Goal: Task Accomplishment & Management: Manage account settings

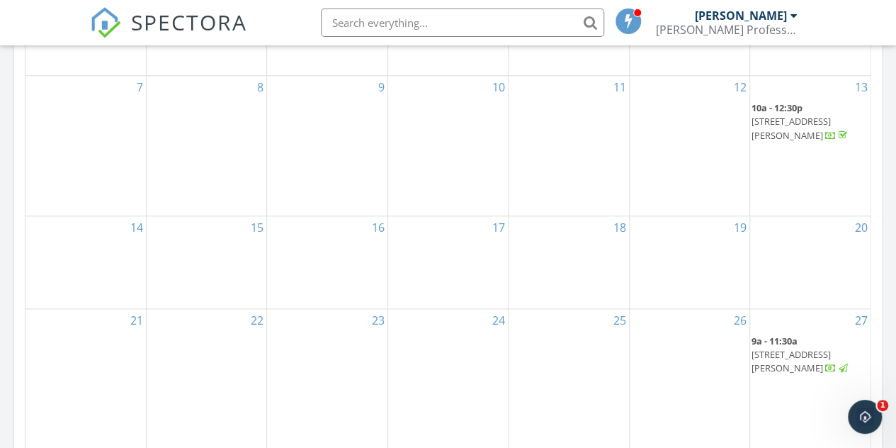
scroll to position [850, 0]
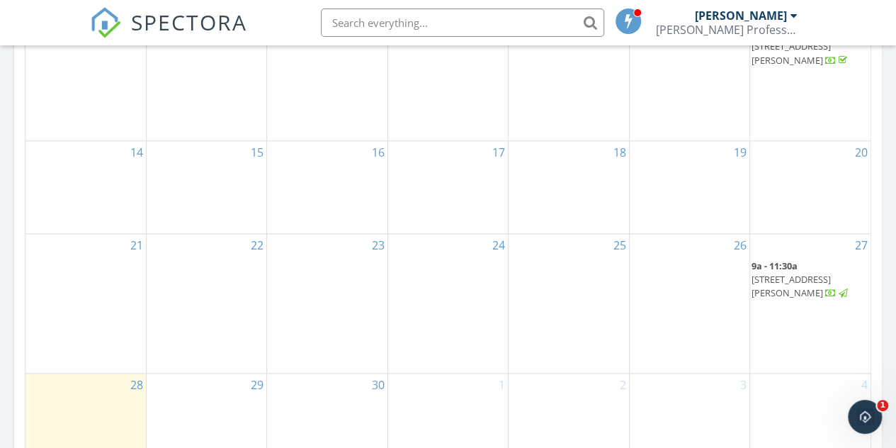
click at [800, 284] on link "9a - 11:30a 618 S Cypress St, Pearsall 78061" at bounding box center [801, 279] width 98 height 40
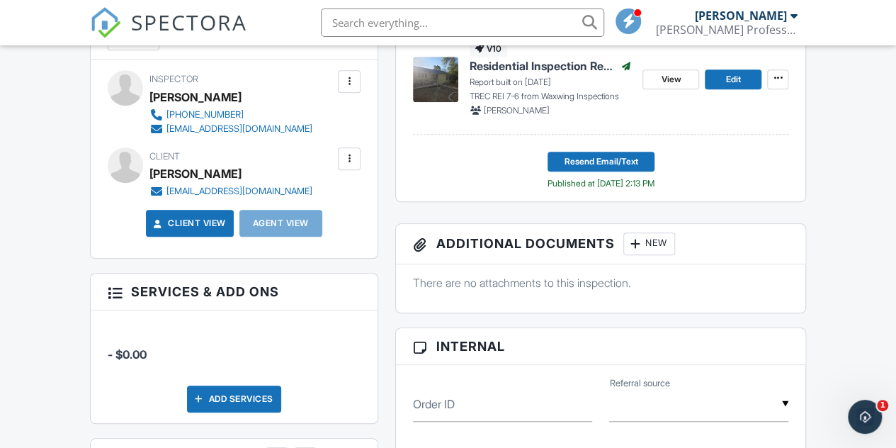
click at [356, 166] on div at bounding box center [349, 159] width 14 height 14
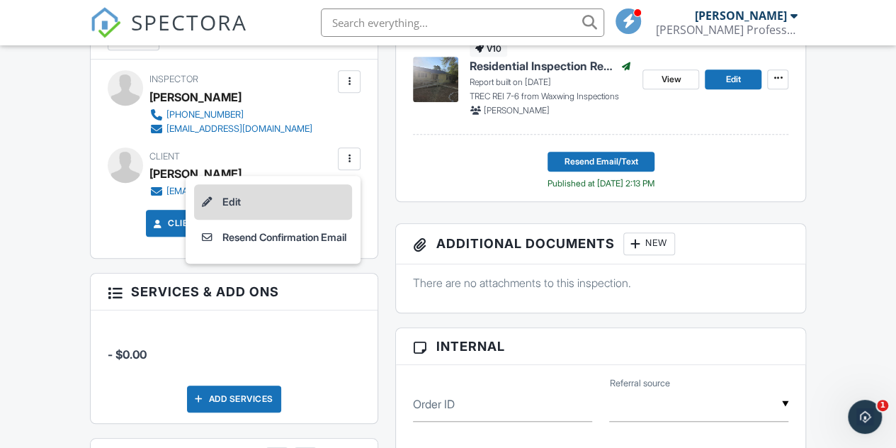
click at [252, 213] on li "Edit" at bounding box center [273, 201] width 158 height 35
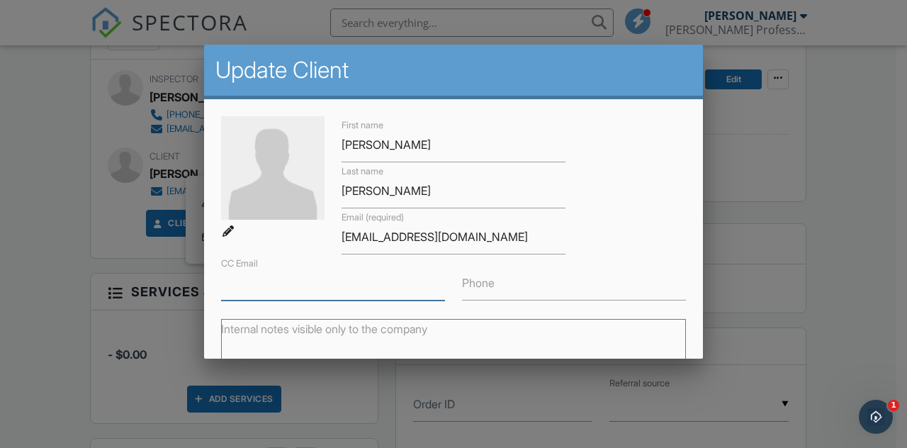
click at [302, 286] on input "CC Email" at bounding box center [333, 283] width 224 height 35
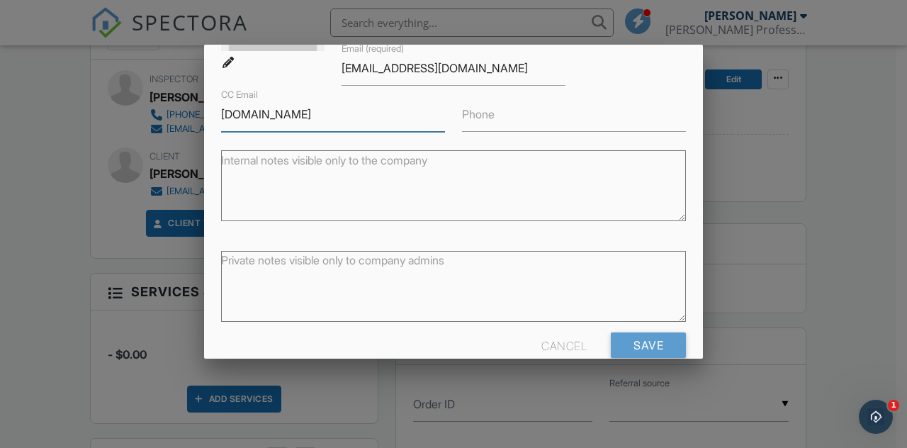
scroll to position [195, 0]
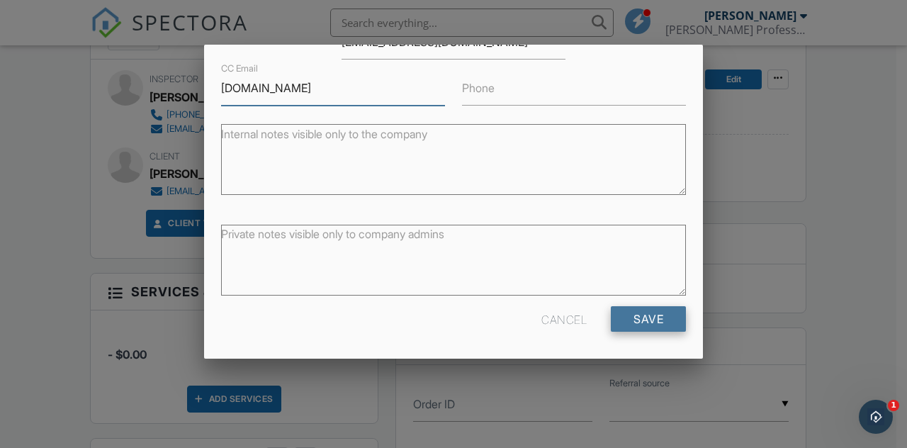
type input "honesthomeinspect.com"
click at [641, 316] on input "Save" at bounding box center [648, 319] width 75 height 26
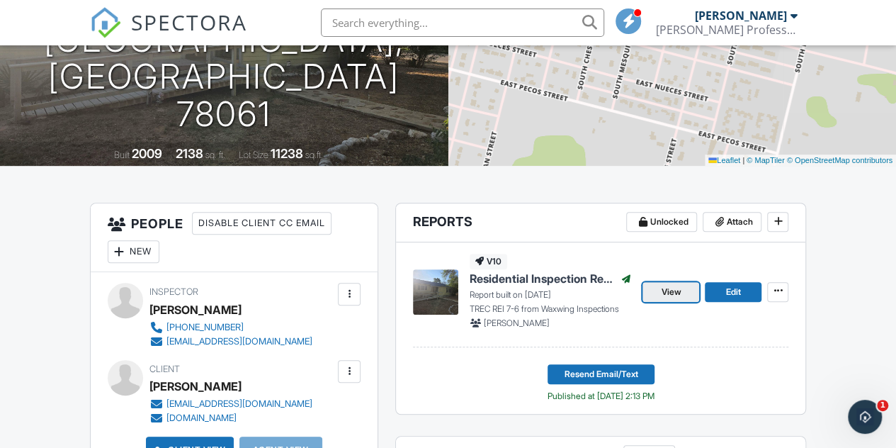
click at [674, 299] on span "View" at bounding box center [671, 292] width 20 height 14
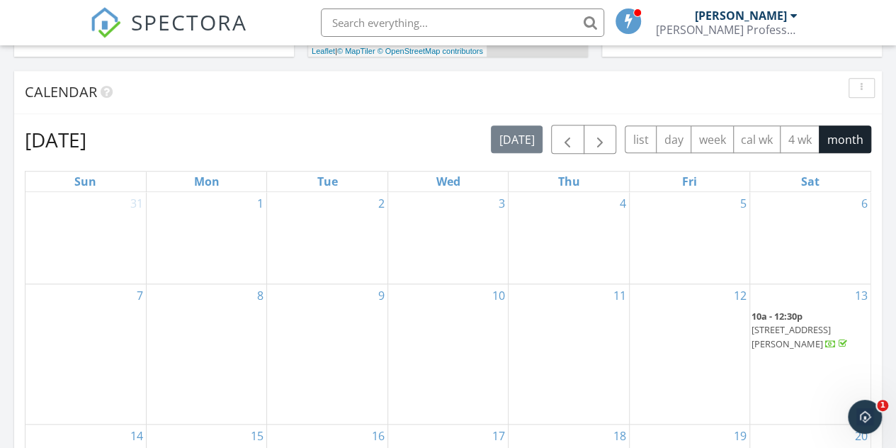
scroll to position [850, 0]
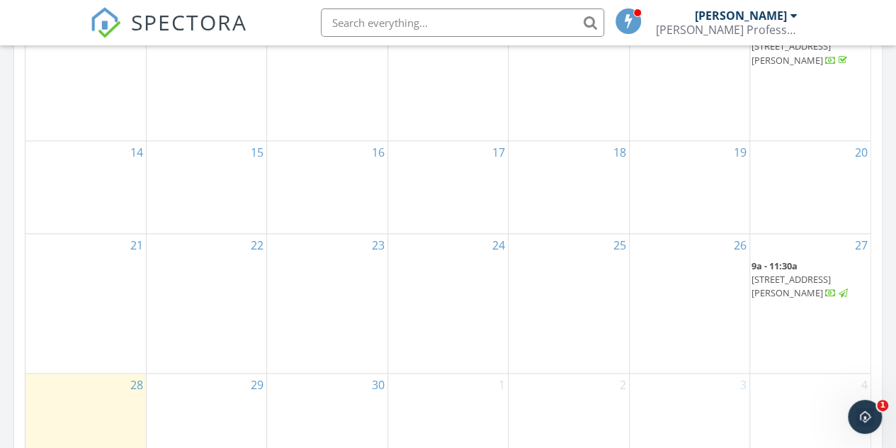
click at [801, 287] on span "9a - 11:30a [STREET_ADDRESS][PERSON_NAME]" at bounding box center [811, 280] width 118 height 42
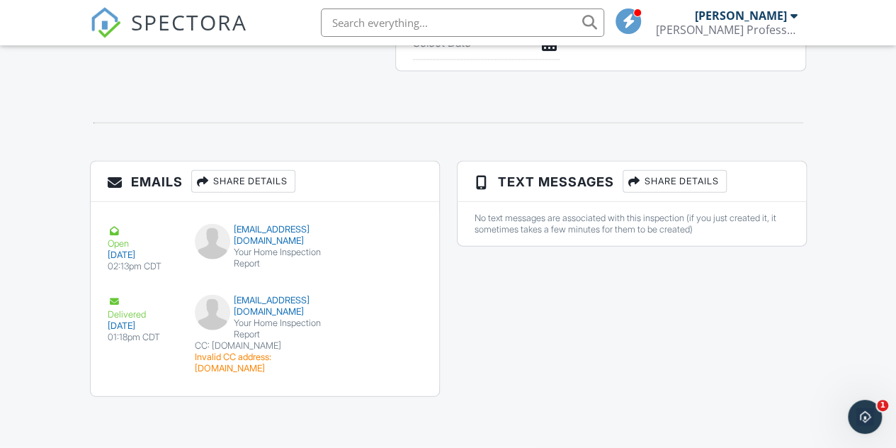
scroll to position [1537, 0]
click at [235, 354] on div "Invalid CC address: honesthomeinspect.com" at bounding box center [265, 362] width 140 height 23
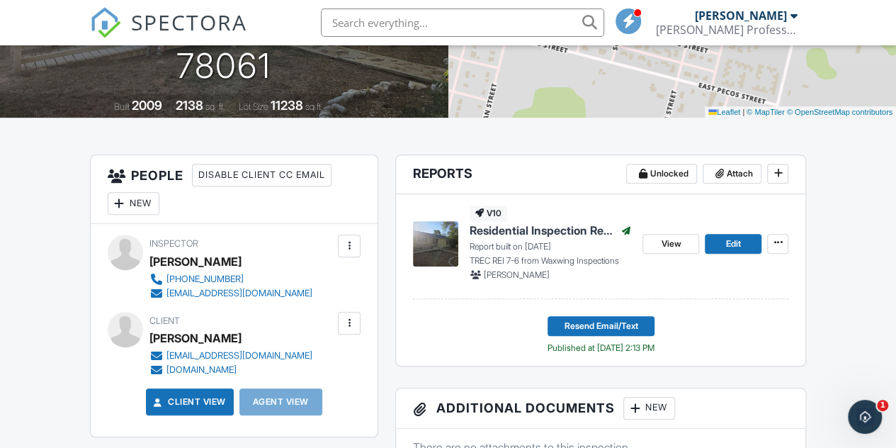
scroll to position [332, 0]
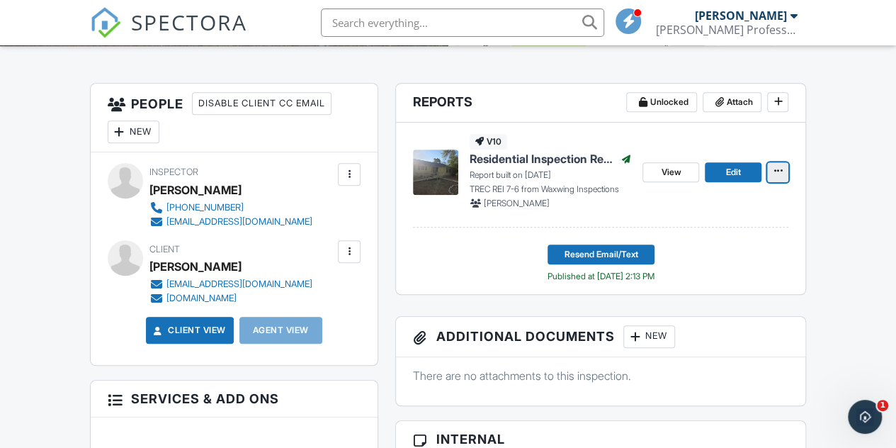
click at [787, 182] on button at bounding box center [777, 172] width 21 height 20
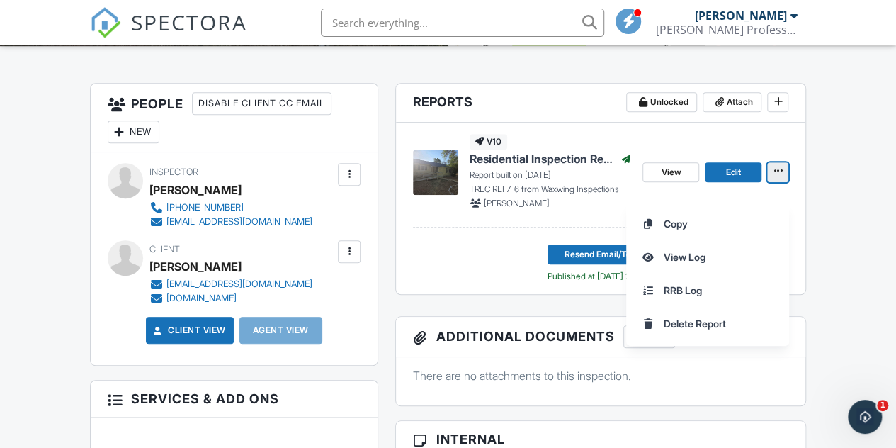
click at [783, 178] on span at bounding box center [778, 171] width 14 height 14
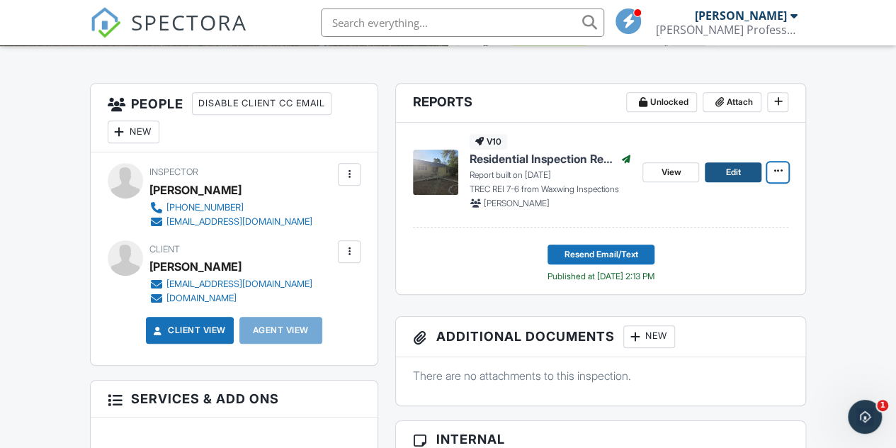
click at [733, 179] on span "Edit" at bounding box center [733, 172] width 15 height 14
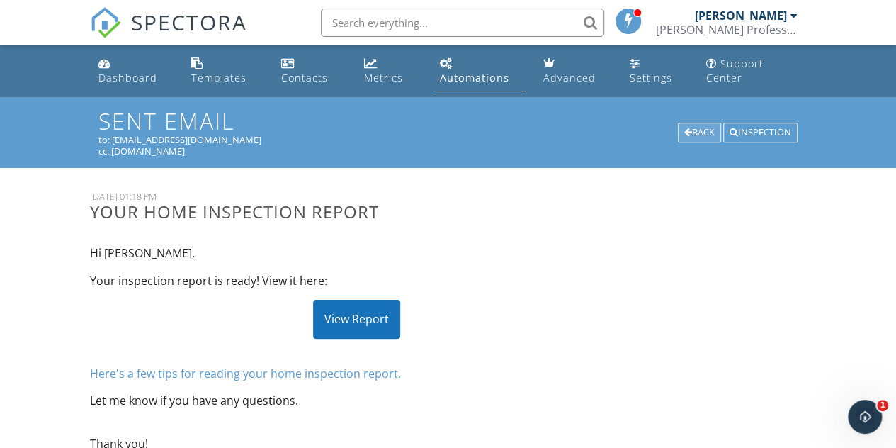
click at [692, 130] on div "Back" at bounding box center [699, 133] width 43 height 20
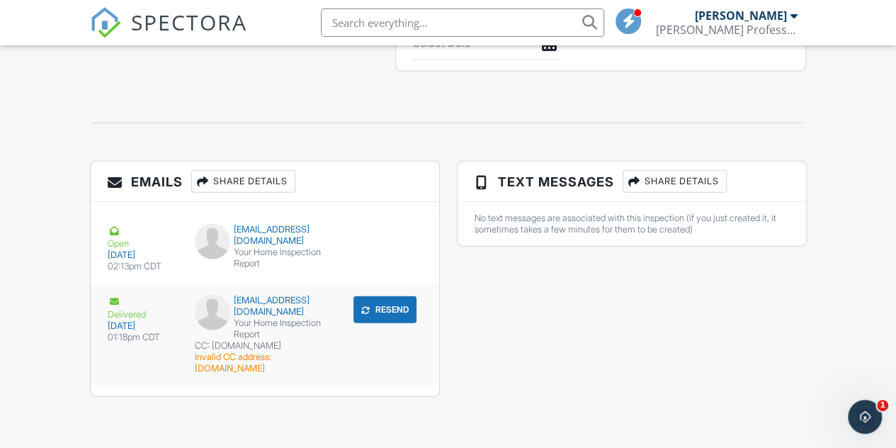
click at [279, 346] on div "CC: honesthomeinspect.com" at bounding box center [265, 345] width 140 height 11
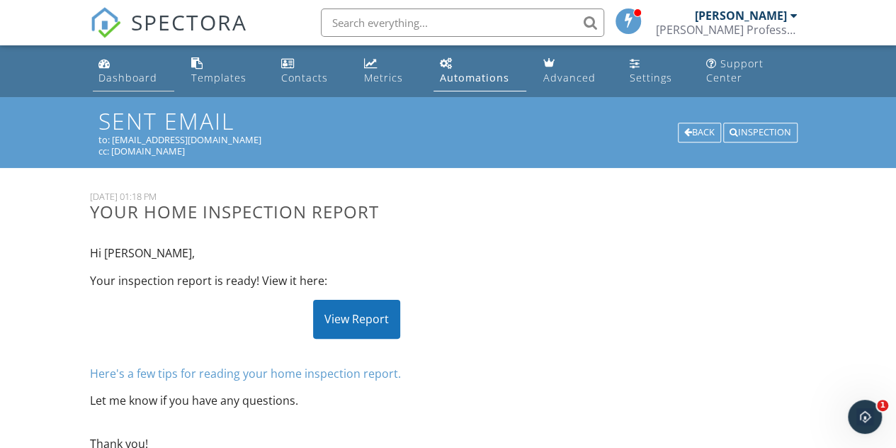
click at [118, 75] on div "Dashboard" at bounding box center [127, 77] width 59 height 13
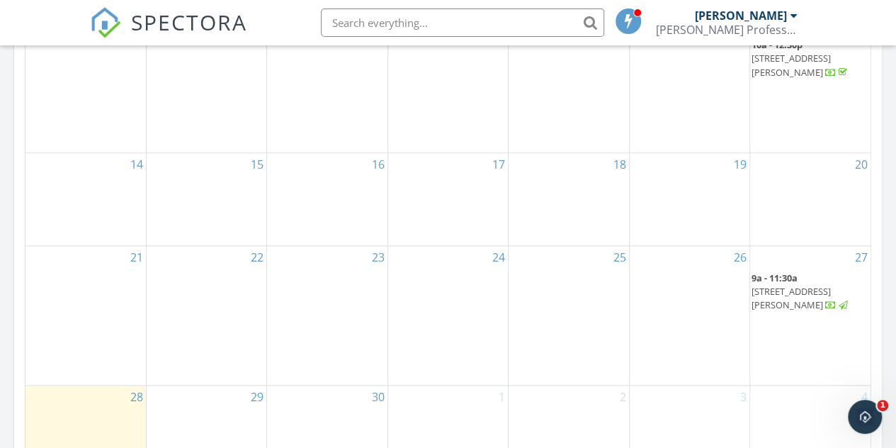
scroll to position [921, 0]
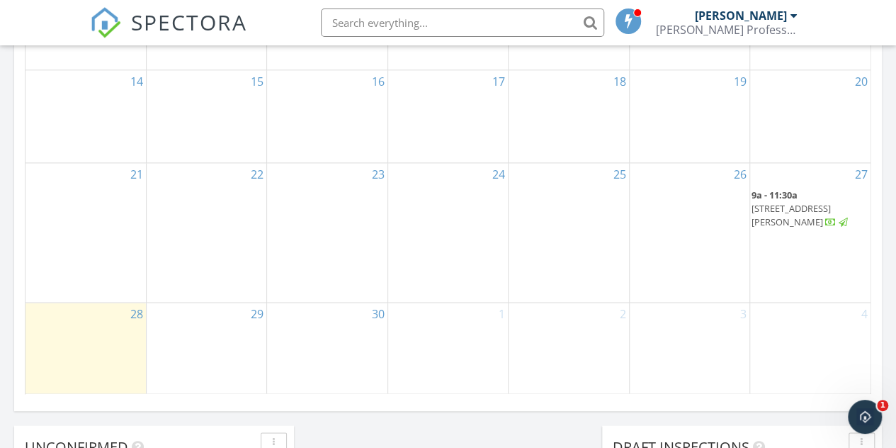
click at [816, 215] on span "[STREET_ADDRESS][PERSON_NAME]" at bounding box center [791, 215] width 79 height 26
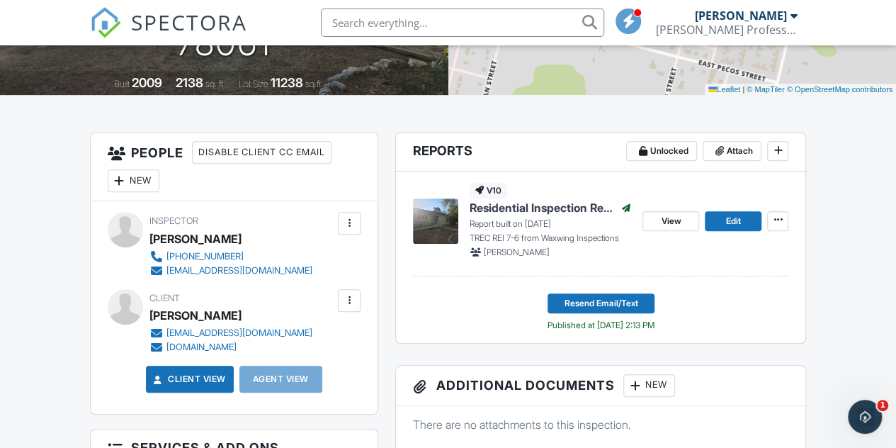
click at [237, 353] on div "[DOMAIN_NAME]" at bounding box center [202, 347] width 70 height 11
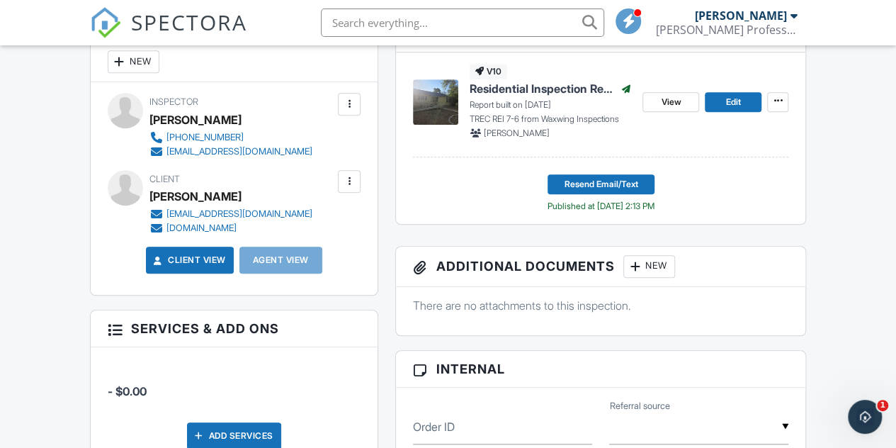
scroll to position [425, 0]
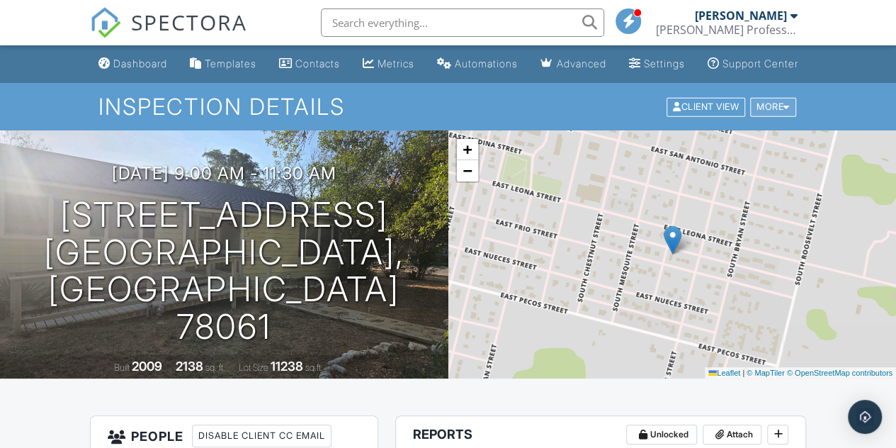
click at [791, 116] on div "More" at bounding box center [773, 106] width 46 height 19
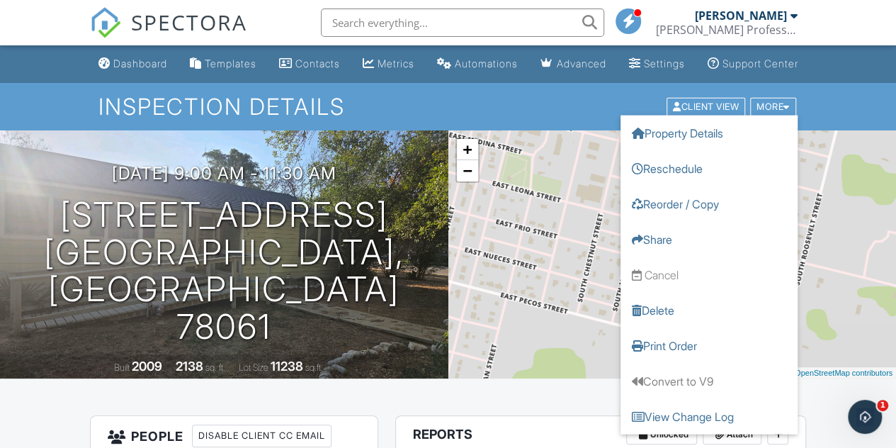
click at [854, 70] on ul "Dashboard Templates Contacts Metrics Automations Advanced Settings Support Cent…" at bounding box center [448, 64] width 896 height 38
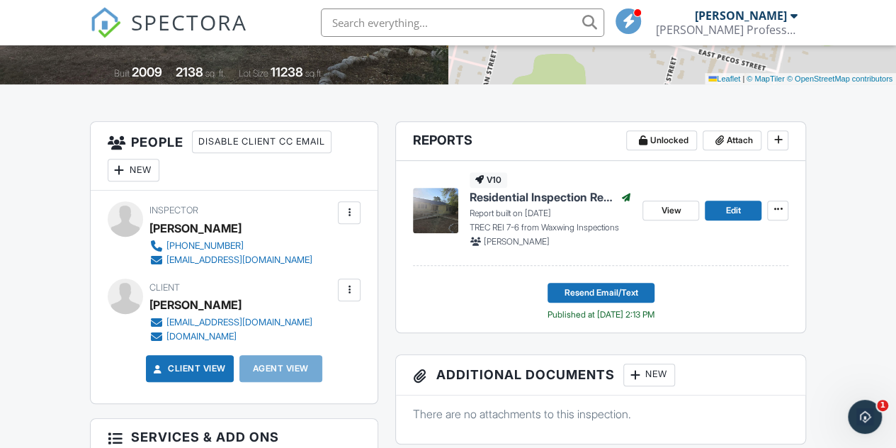
scroll to position [354, 0]
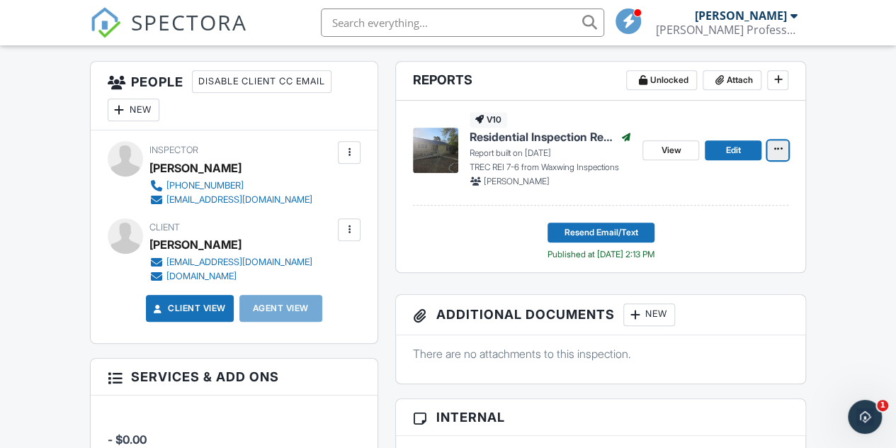
click at [787, 160] on button at bounding box center [777, 150] width 21 height 20
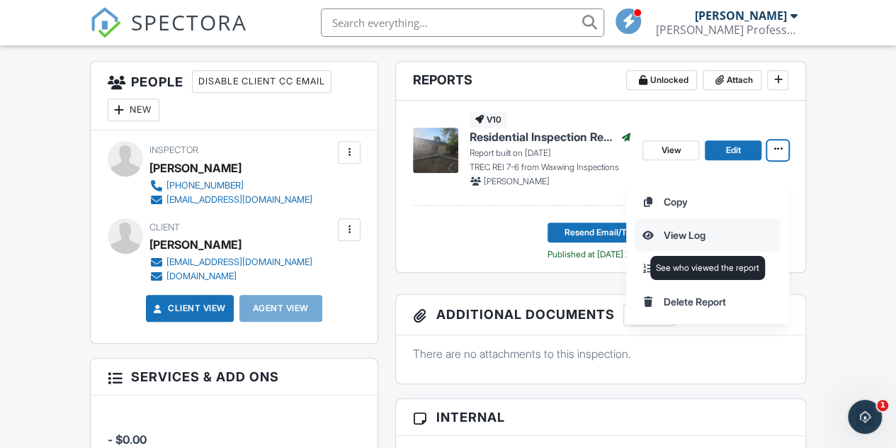
click at [713, 229] on input "View Log" at bounding box center [708, 235] width 145 height 32
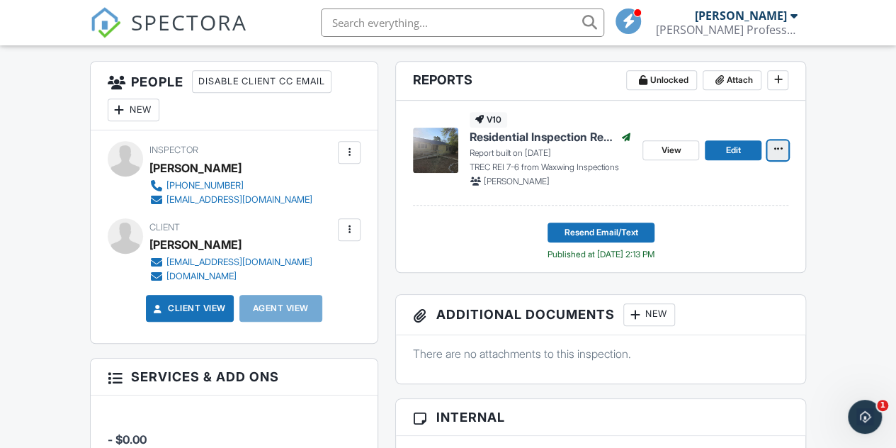
click at [788, 160] on button at bounding box center [777, 150] width 21 height 20
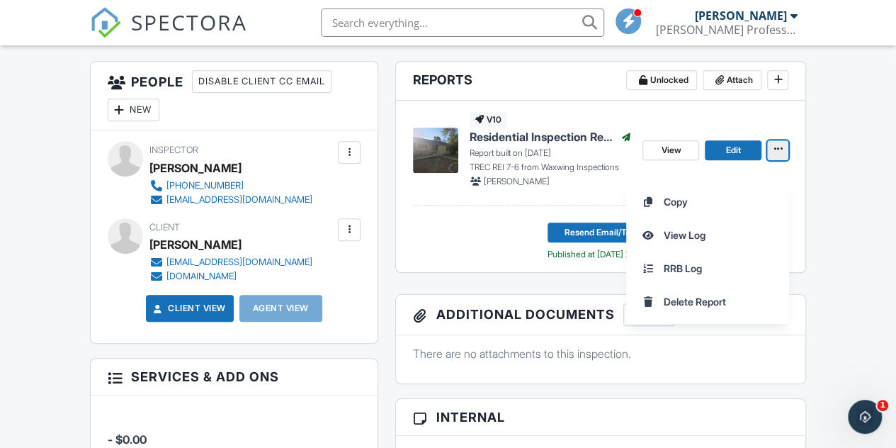
click at [788, 160] on button at bounding box center [777, 150] width 21 height 20
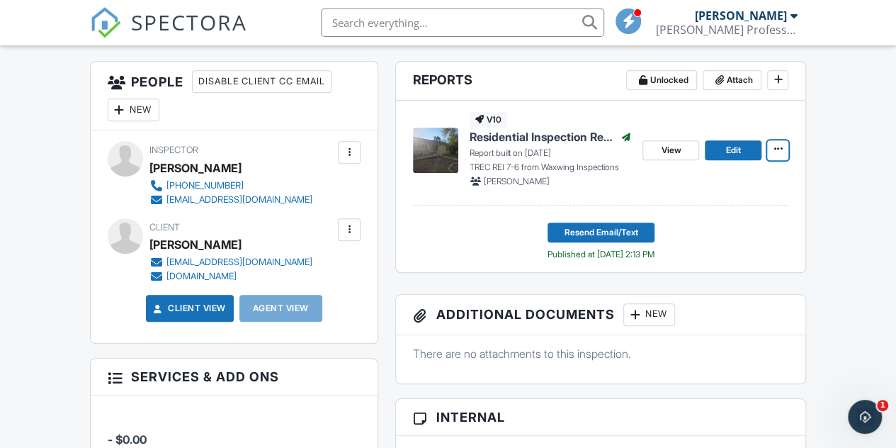
click at [441, 173] on img at bounding box center [435, 150] width 45 height 45
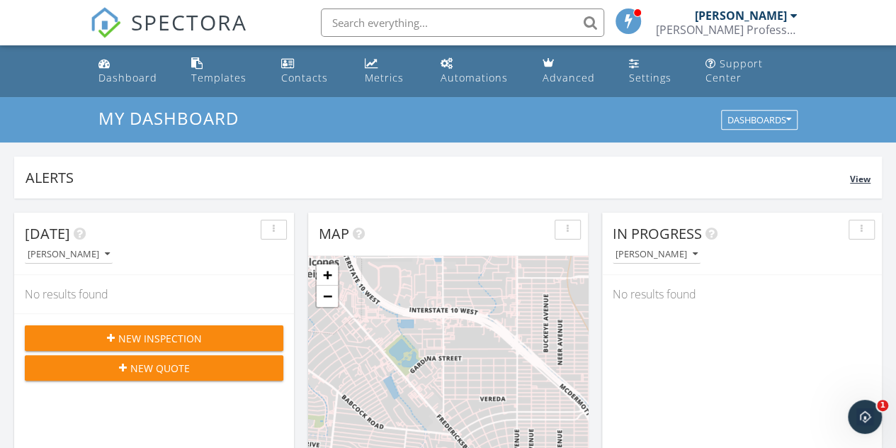
click at [859, 179] on span "View" at bounding box center [860, 179] width 21 height 12
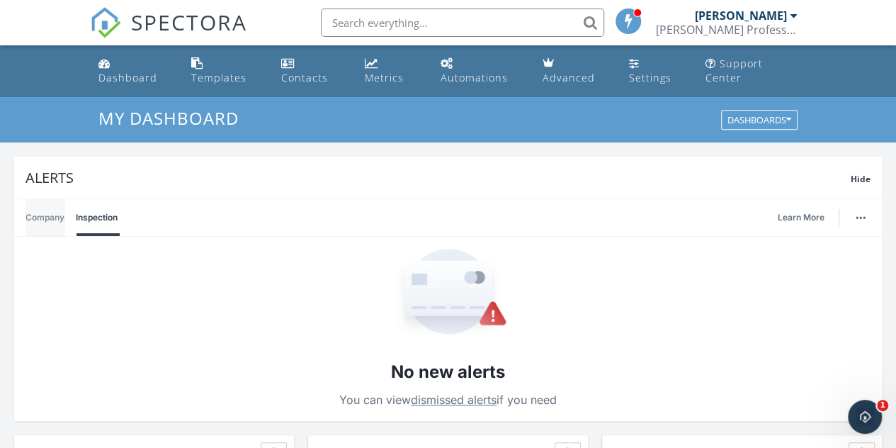
click at [34, 210] on link "Company" at bounding box center [45, 217] width 39 height 37
click at [129, 77] on div "Dashboard" at bounding box center [127, 77] width 59 height 13
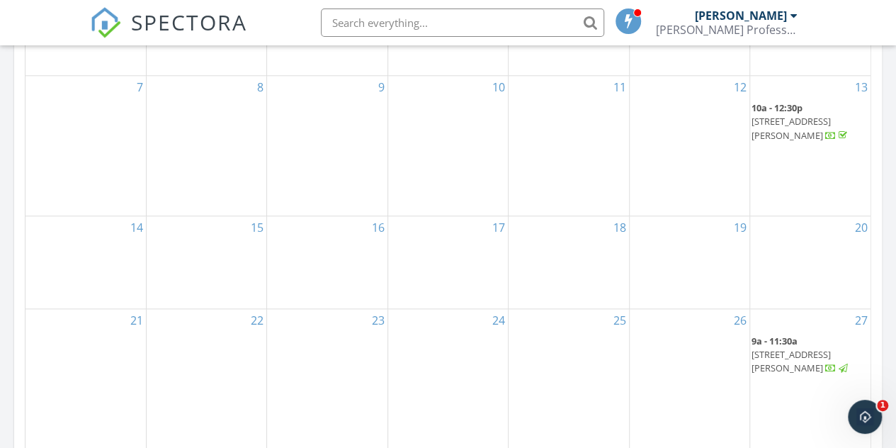
scroll to position [850, 0]
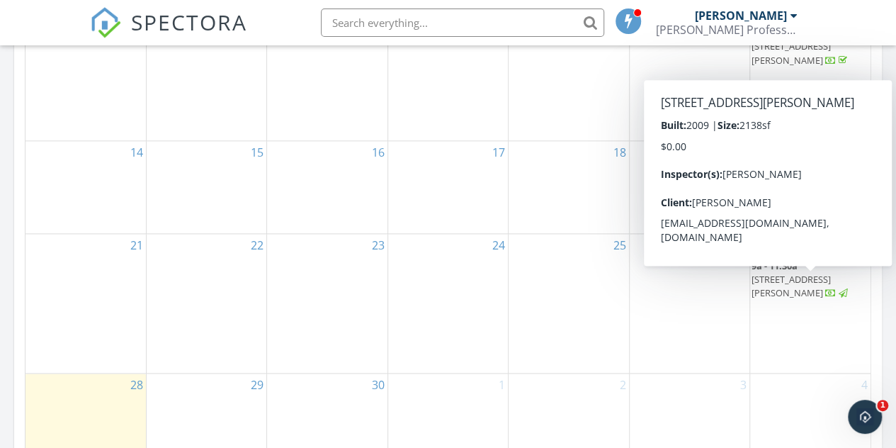
click at [813, 292] on span "[STREET_ADDRESS][PERSON_NAME]" at bounding box center [791, 286] width 79 height 26
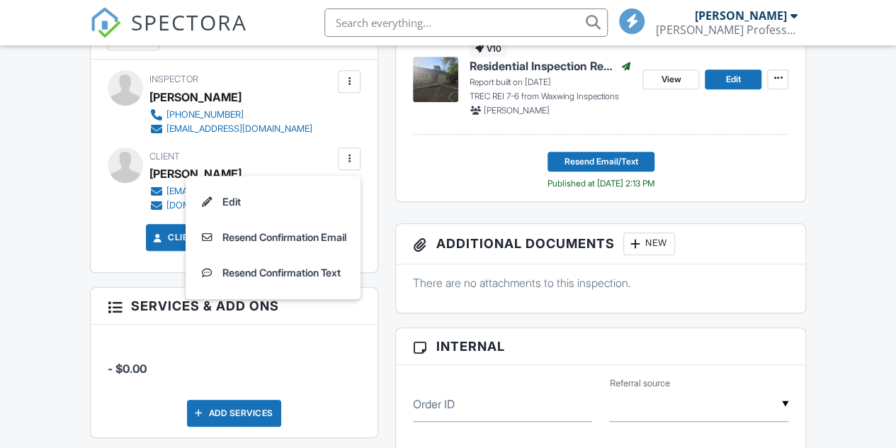
scroll to position [425, 0]
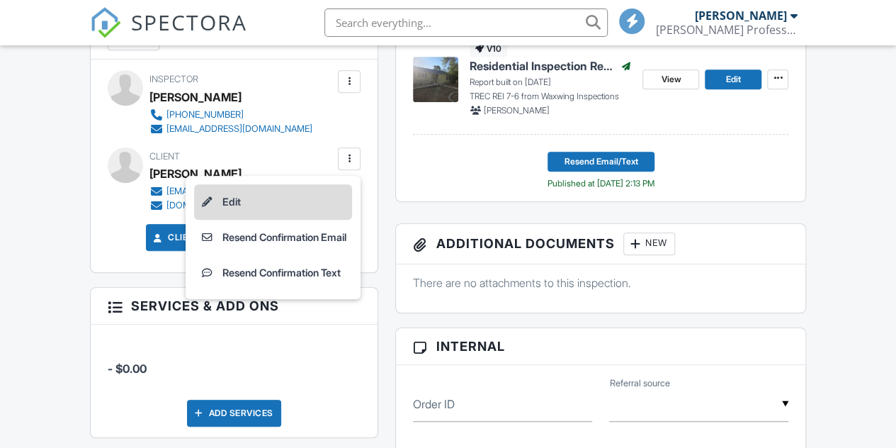
click at [310, 217] on li "Edit" at bounding box center [273, 201] width 158 height 35
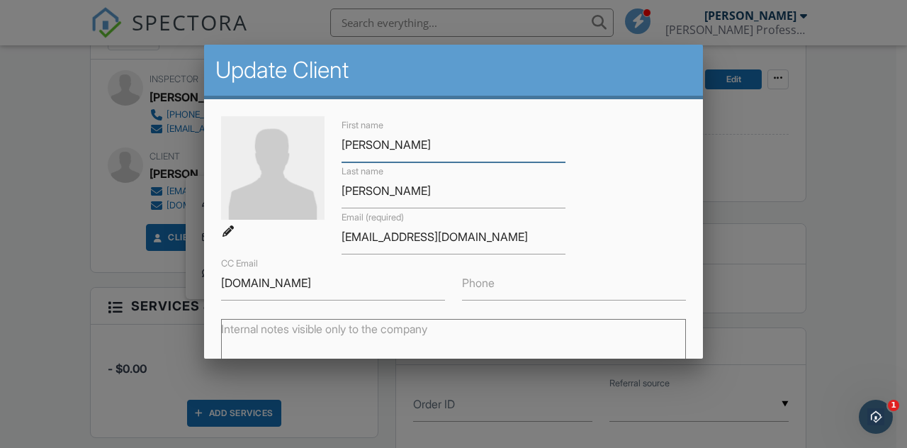
scroll to position [0, 0]
click at [359, 286] on input "honesthomeinspect.com" at bounding box center [333, 283] width 224 height 35
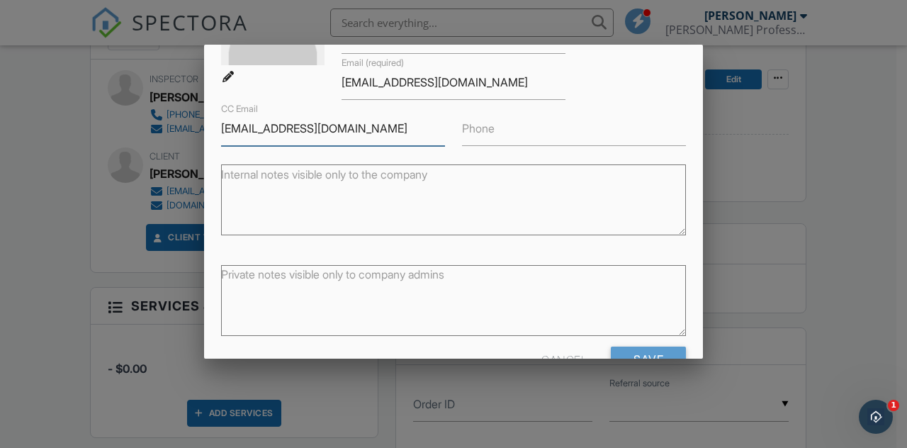
scroll to position [195, 0]
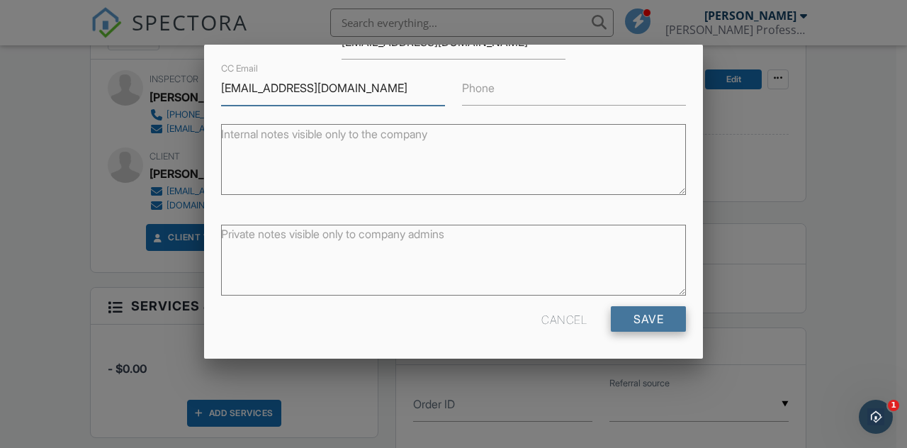
type input "honesthomeinspect@gmail.com"
click at [629, 317] on input "Save" at bounding box center [648, 319] width 75 height 26
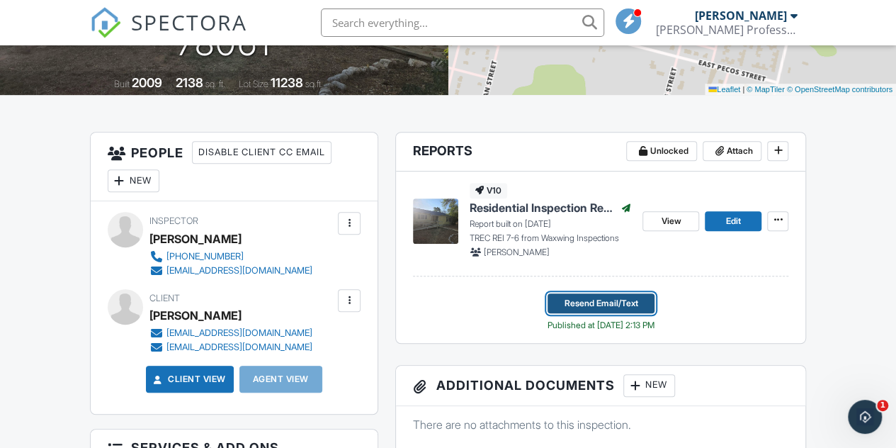
click at [606, 310] on span "Resend Email/Text" at bounding box center [601, 303] width 74 height 14
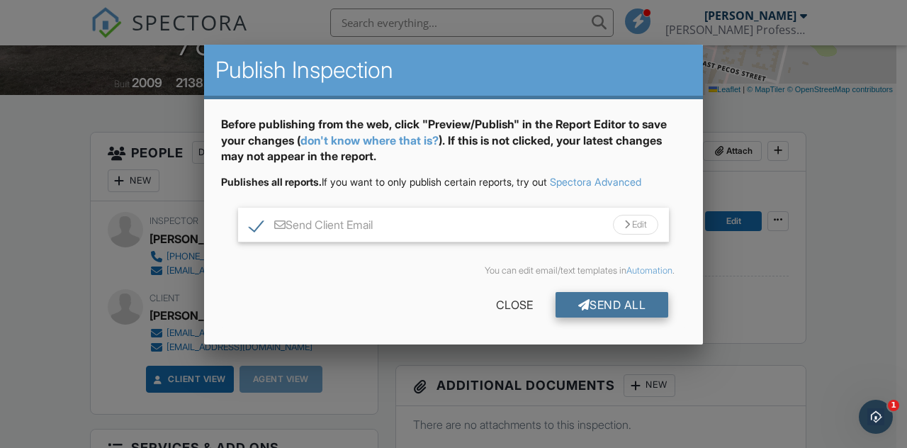
click at [612, 301] on div "Send All" at bounding box center [612, 305] width 113 height 26
